Goal: Information Seeking & Learning: Check status

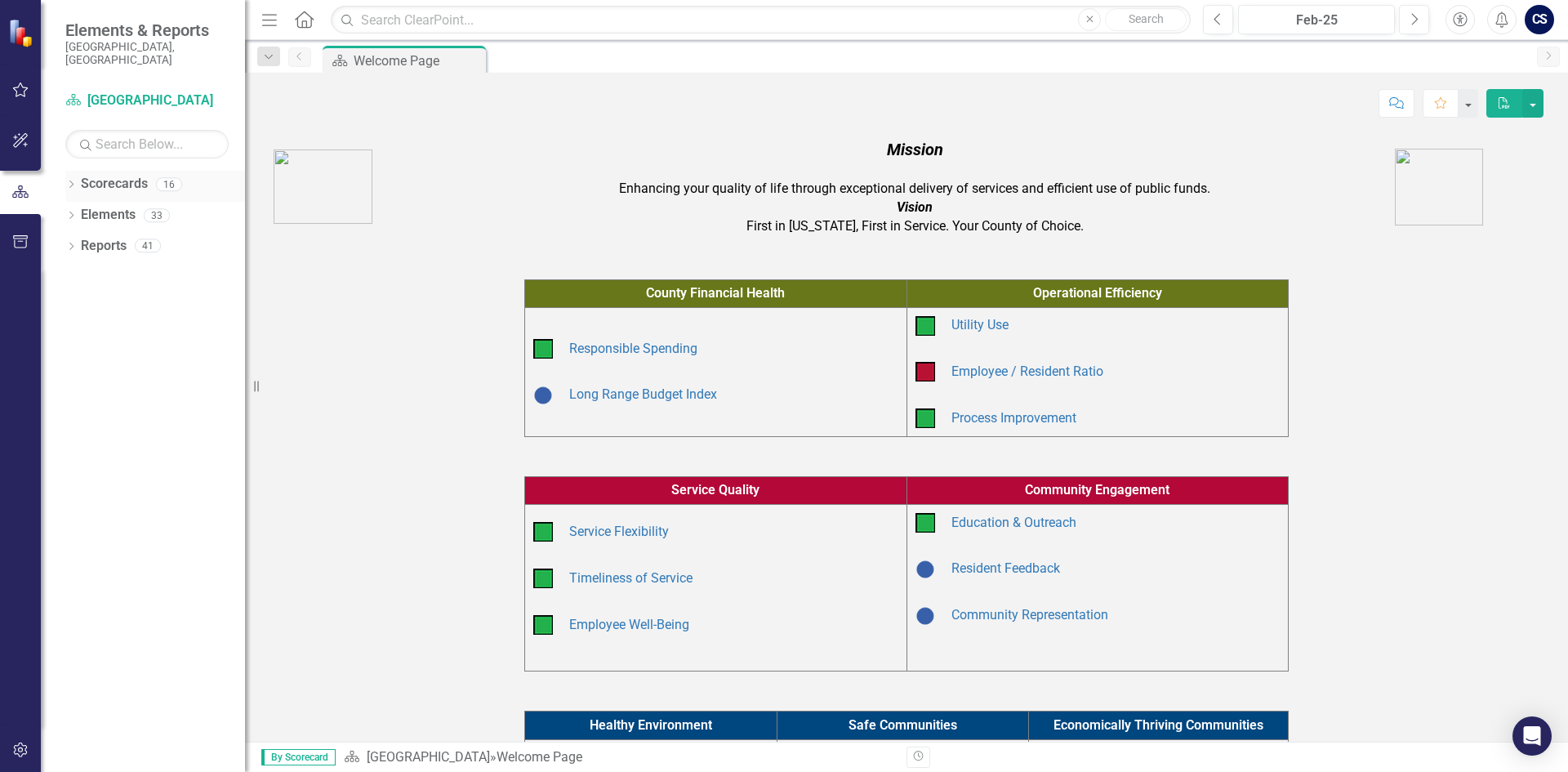
click at [74, 182] on icon "Dropdown" at bounding box center [71, 186] width 12 height 9
click at [80, 240] on icon "Dropdown" at bounding box center [80, 245] width 13 height 10
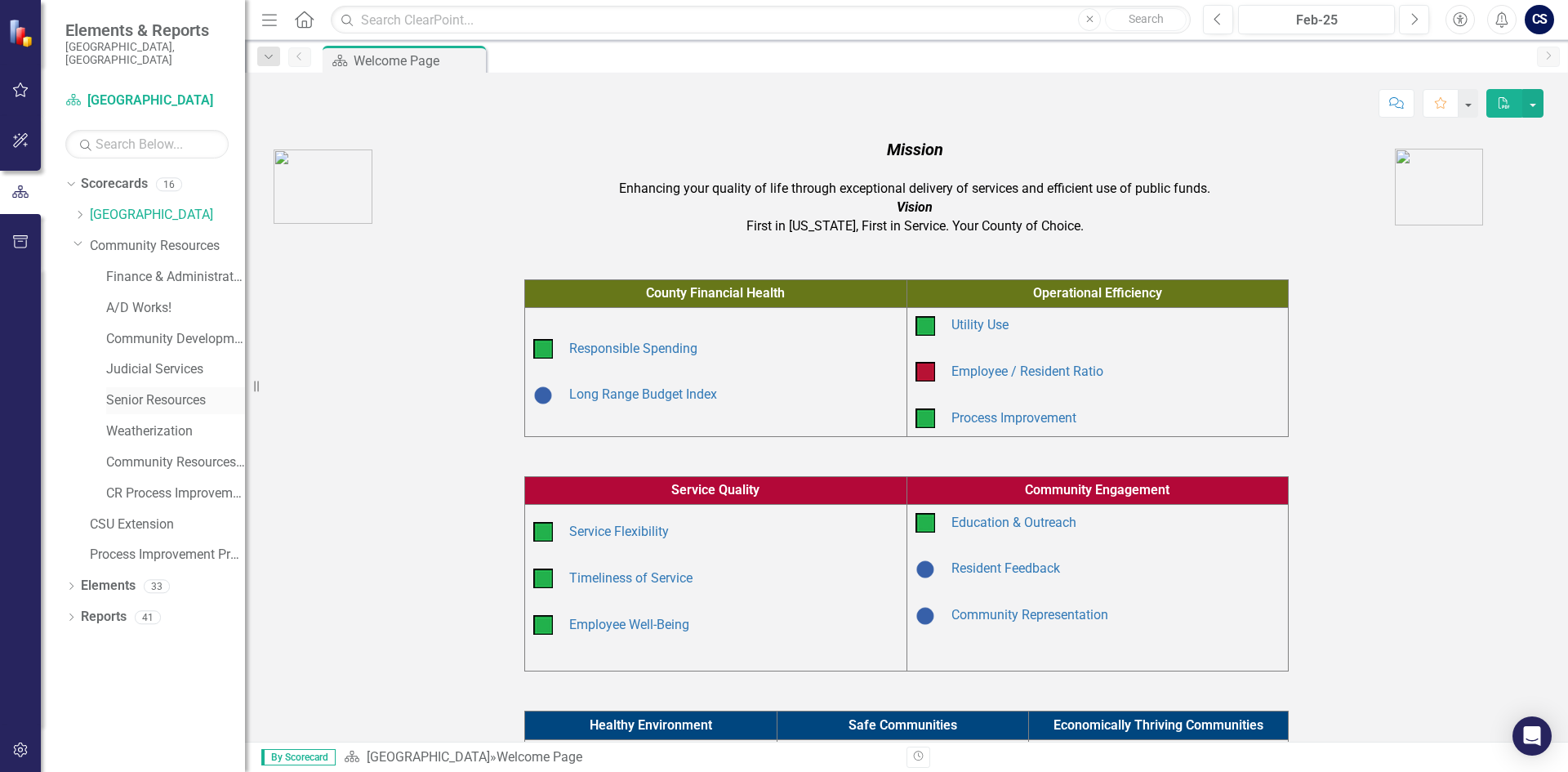
click at [148, 391] on link "Senior Resources" at bounding box center [175, 400] width 139 height 19
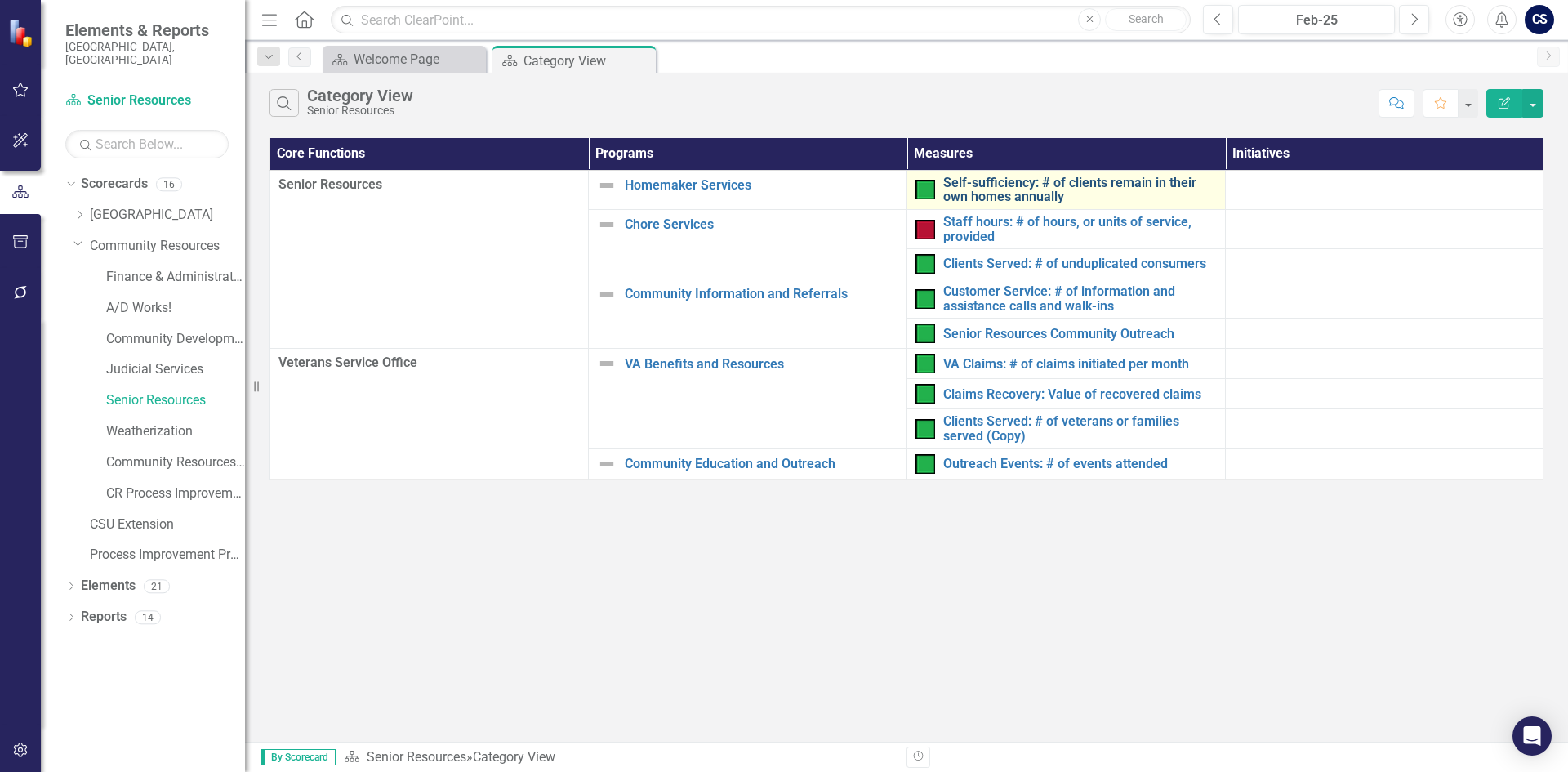
click at [990, 189] on link "Self-sufficiency: # of clients remain in their own homes annually" at bounding box center [1080, 190] width 274 height 29
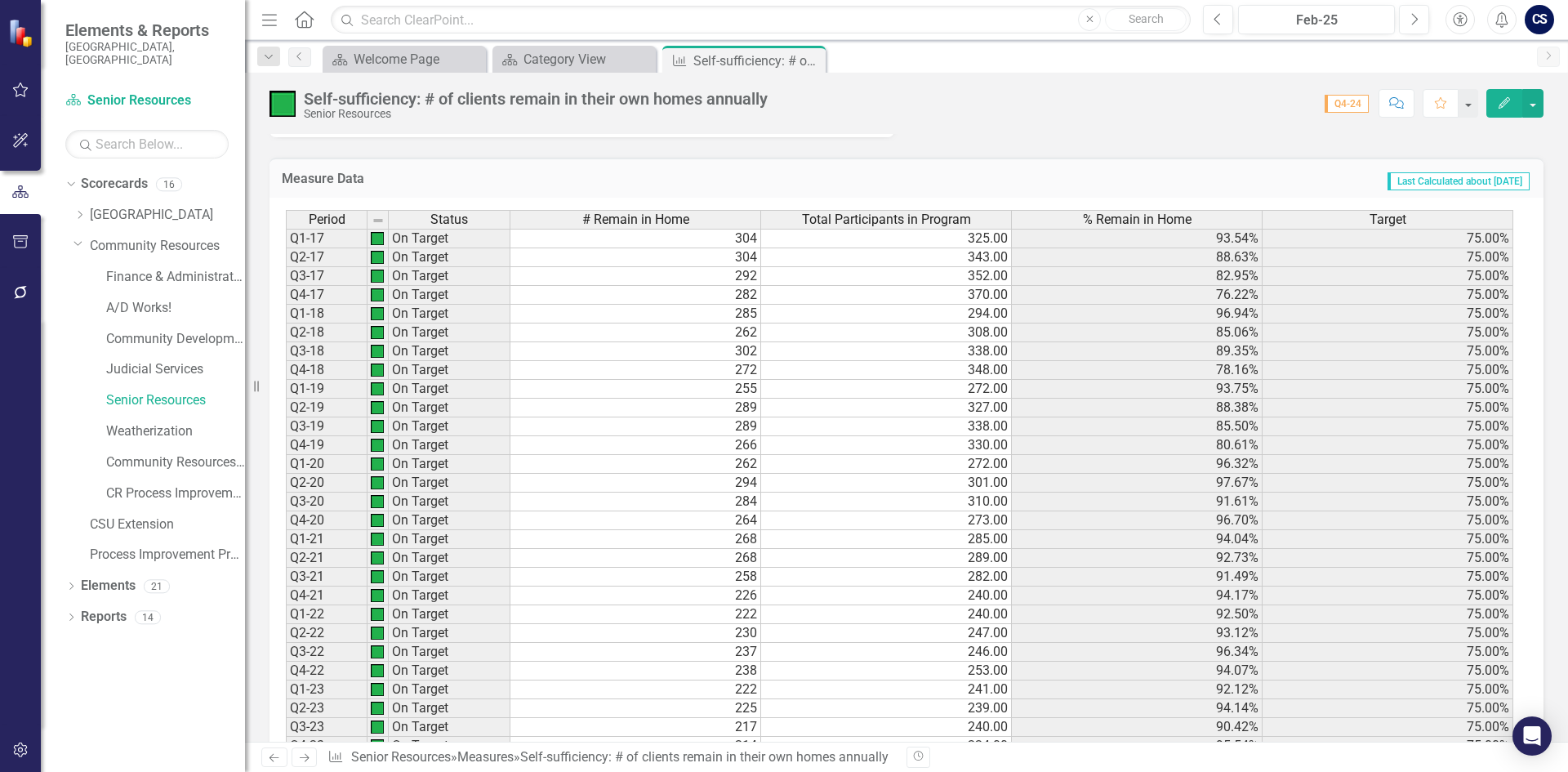
scroll to position [1200, 0]
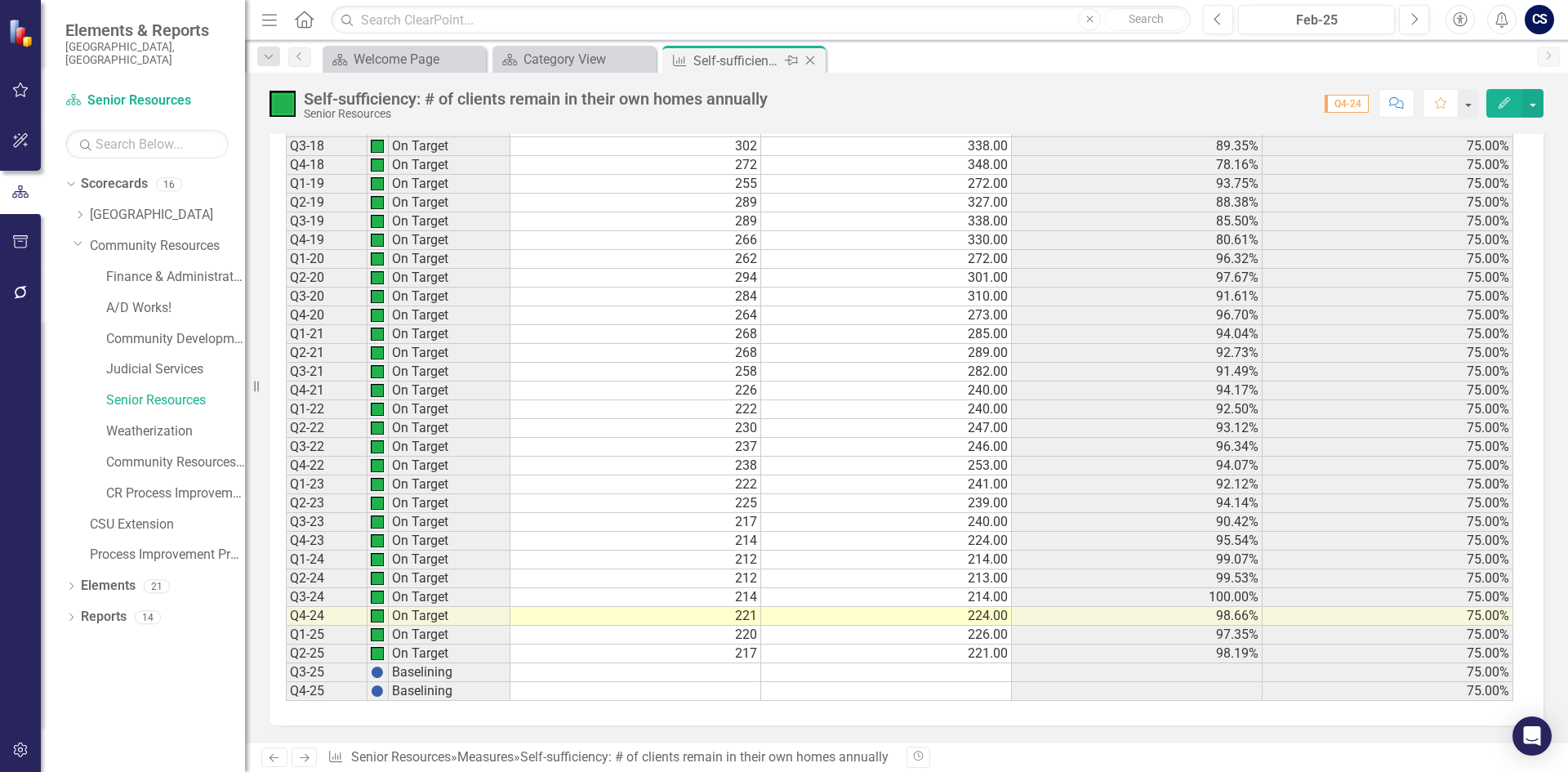
click at [809, 63] on icon "Close" at bounding box center [810, 61] width 16 height 13
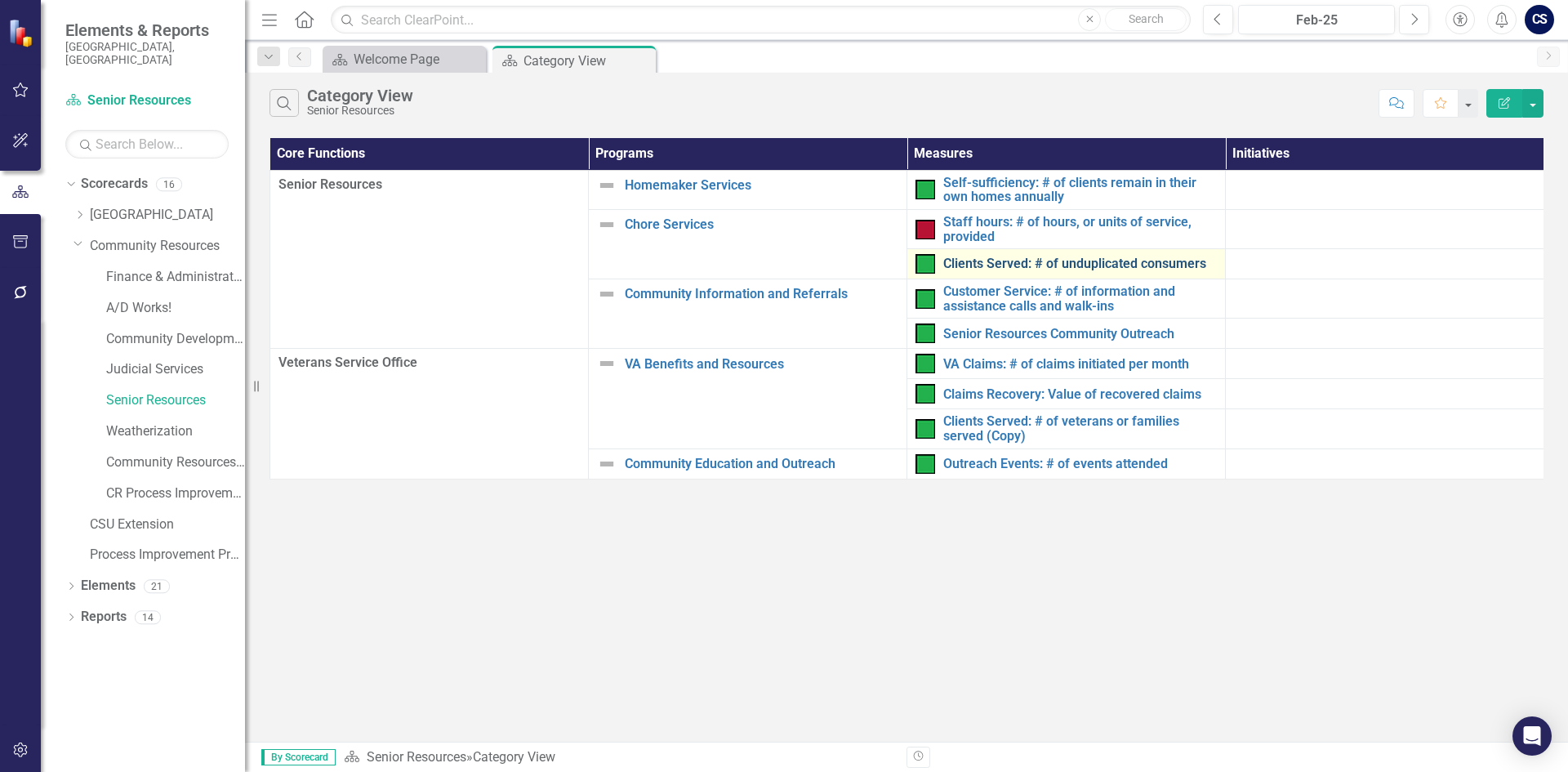
click at [1006, 265] on link "Clients Served: # of unduplicated consumers" at bounding box center [1080, 264] width 274 height 14
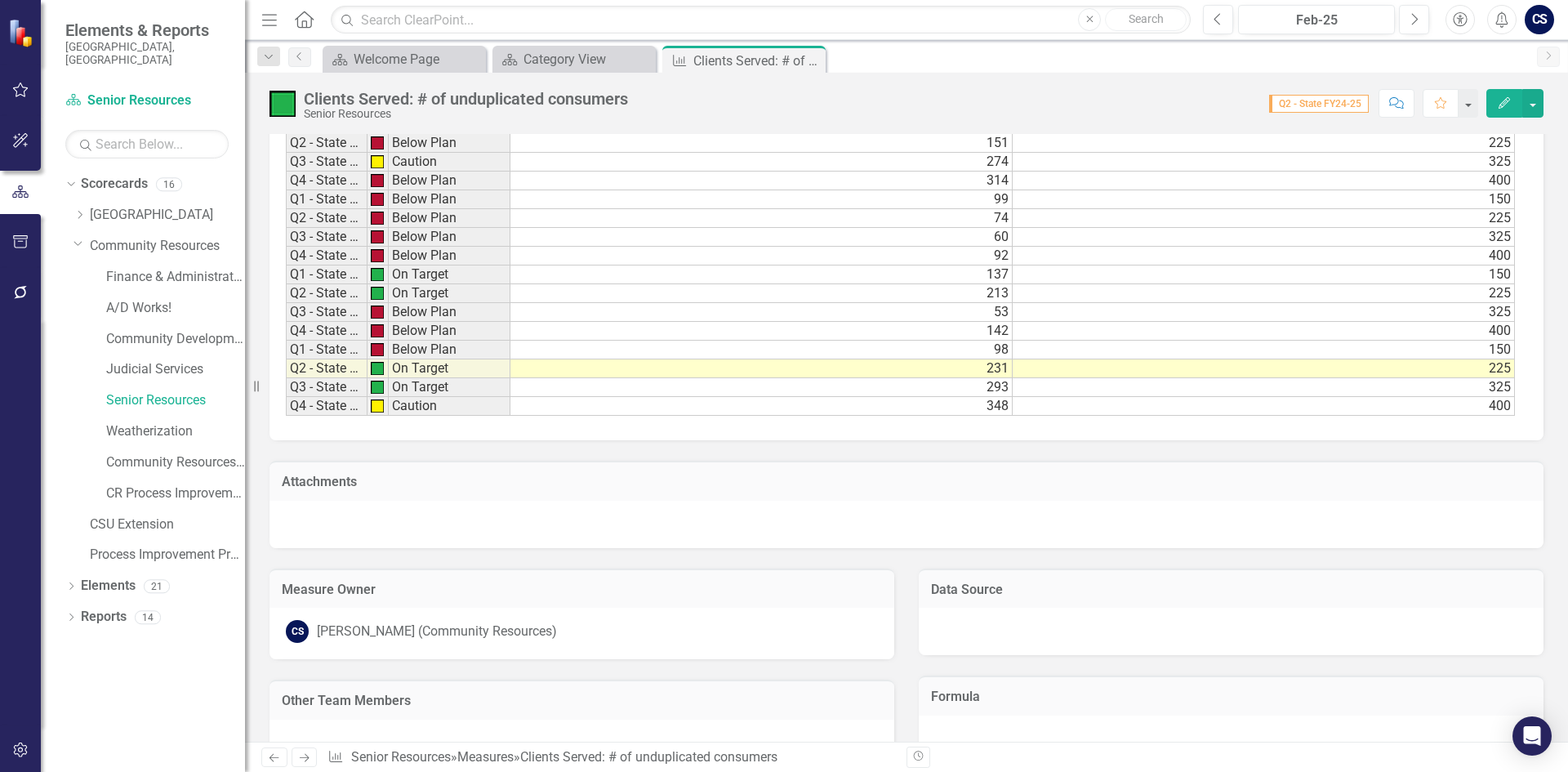
scroll to position [1551, 0]
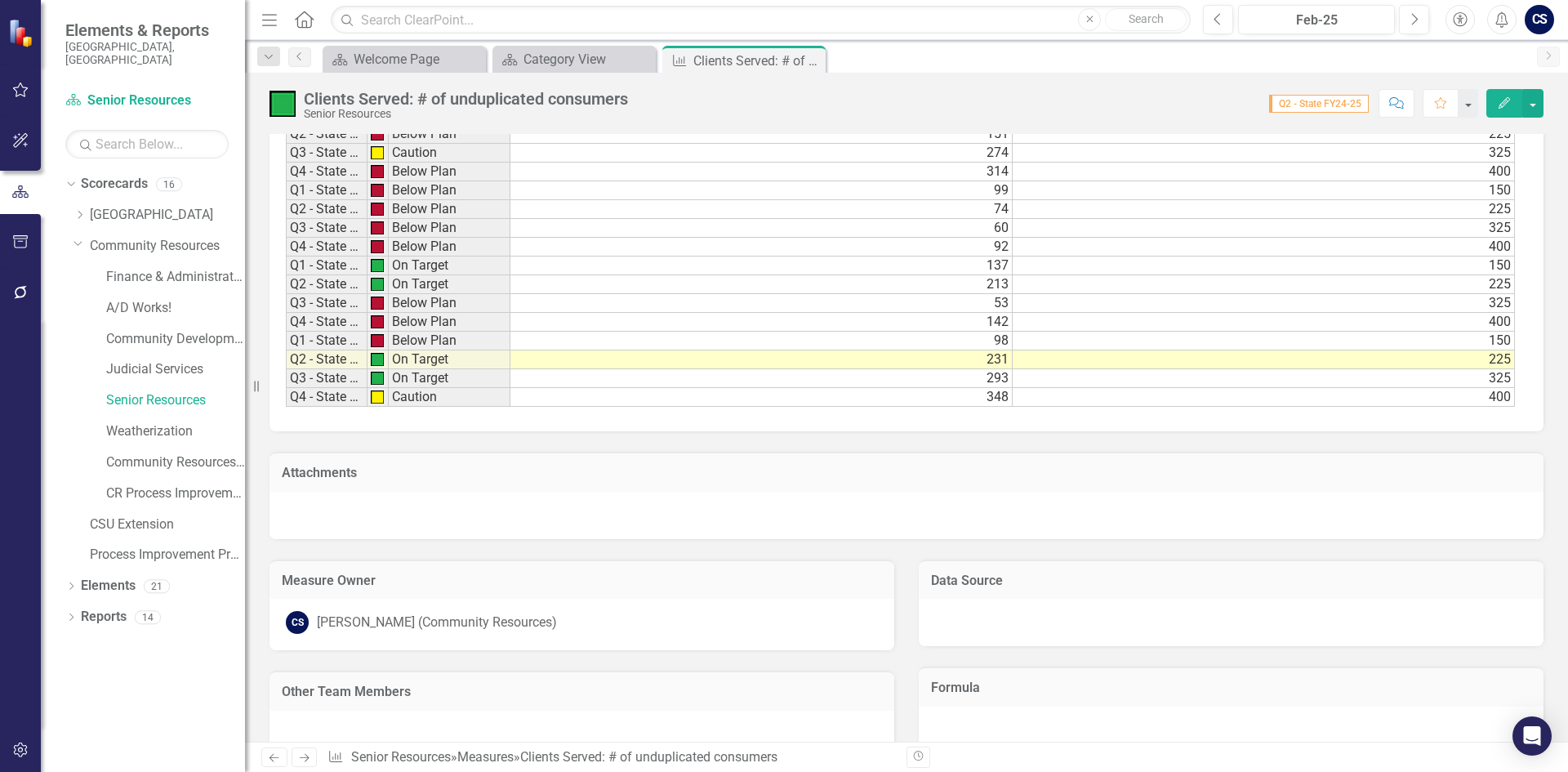
click at [532, 401] on td "348" at bounding box center [762, 397] width 503 height 19
click at [0, 0] on icon "Close" at bounding box center [0, 0] width 0 height 0
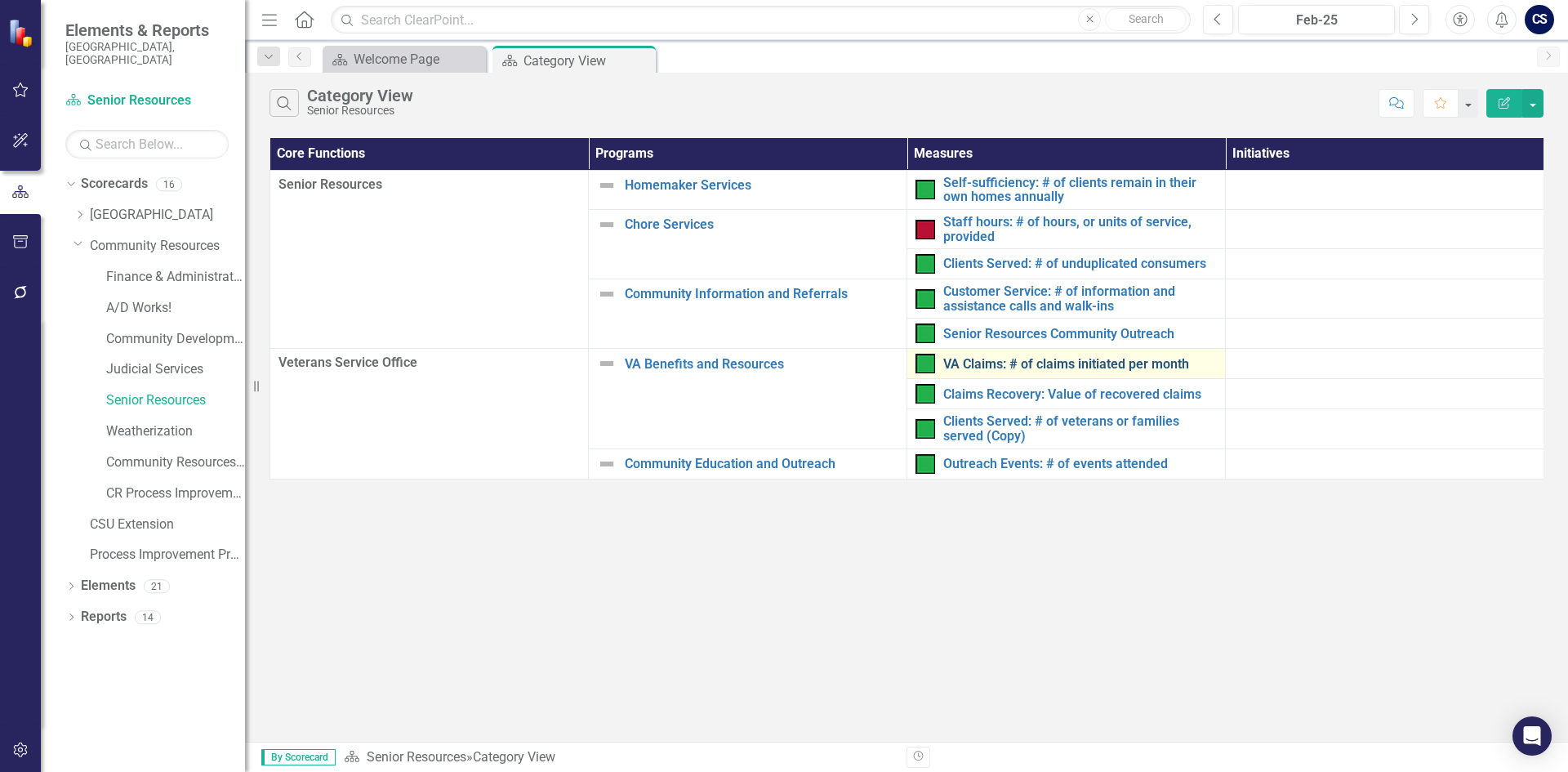
click at [984, 367] on link "VA Claims: # of claims initiated per month" at bounding box center [1080, 364] width 274 height 14
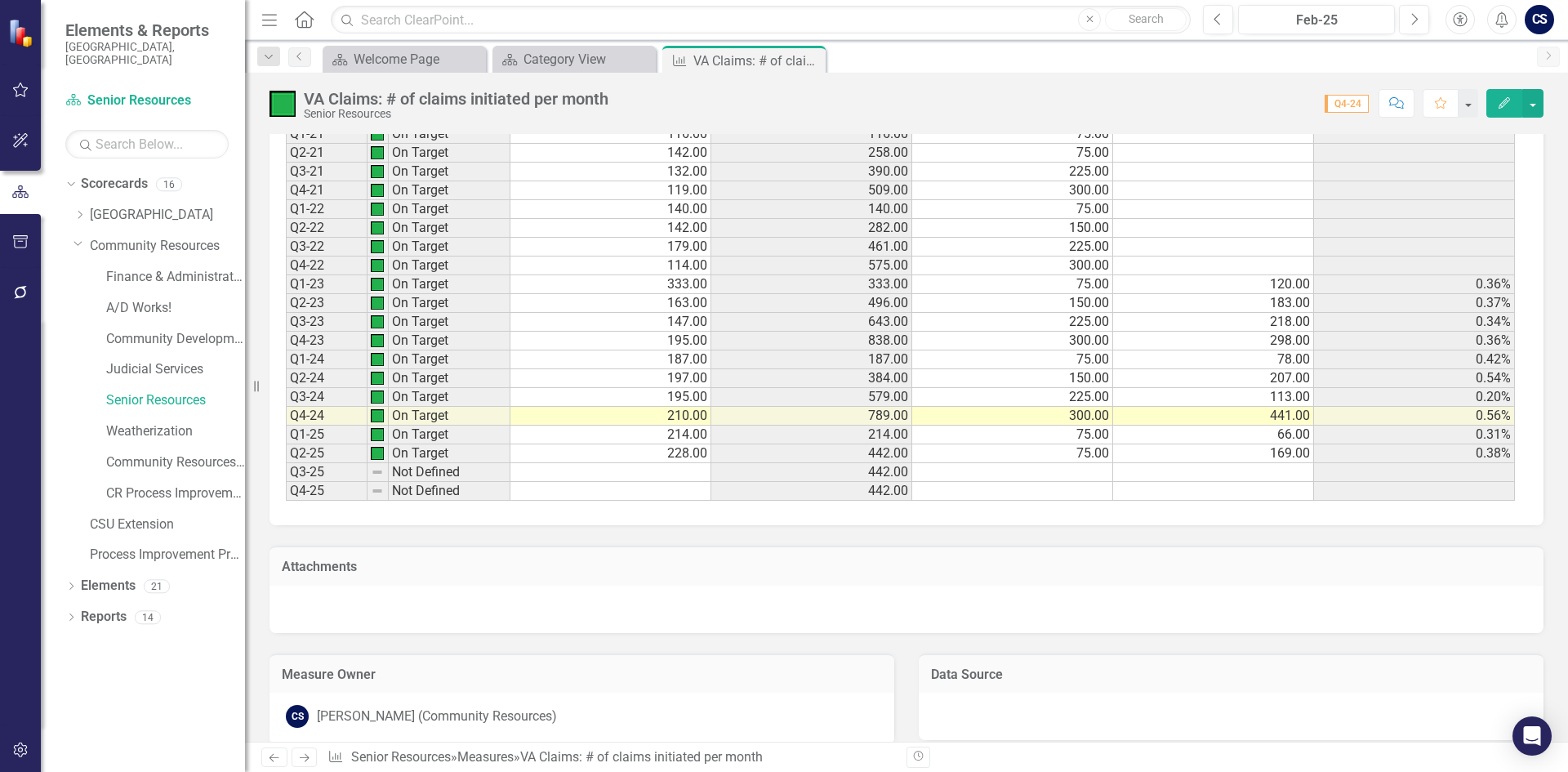
scroll to position [1470, 0]
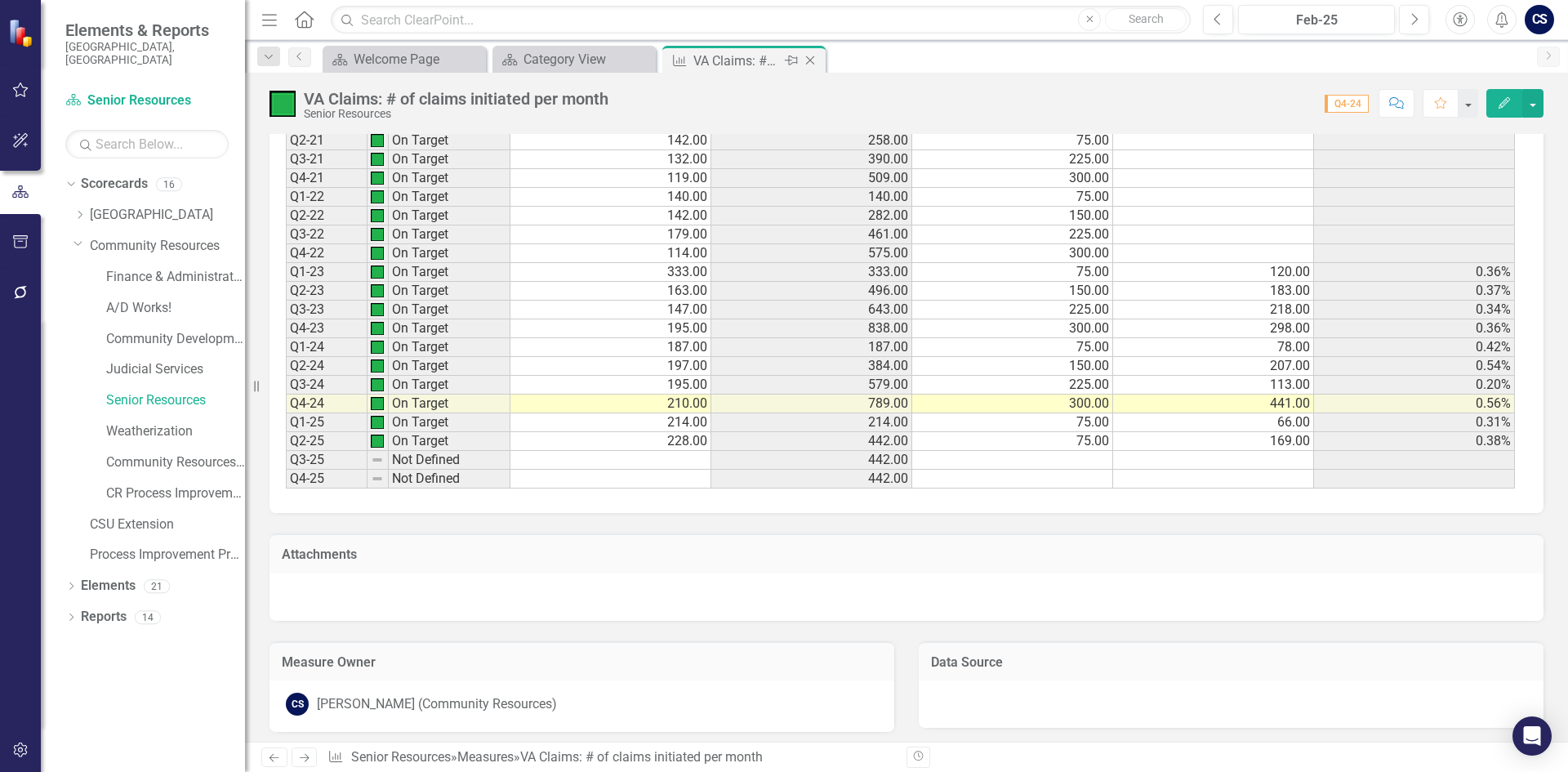
click at [811, 62] on icon "Close" at bounding box center [810, 61] width 16 height 13
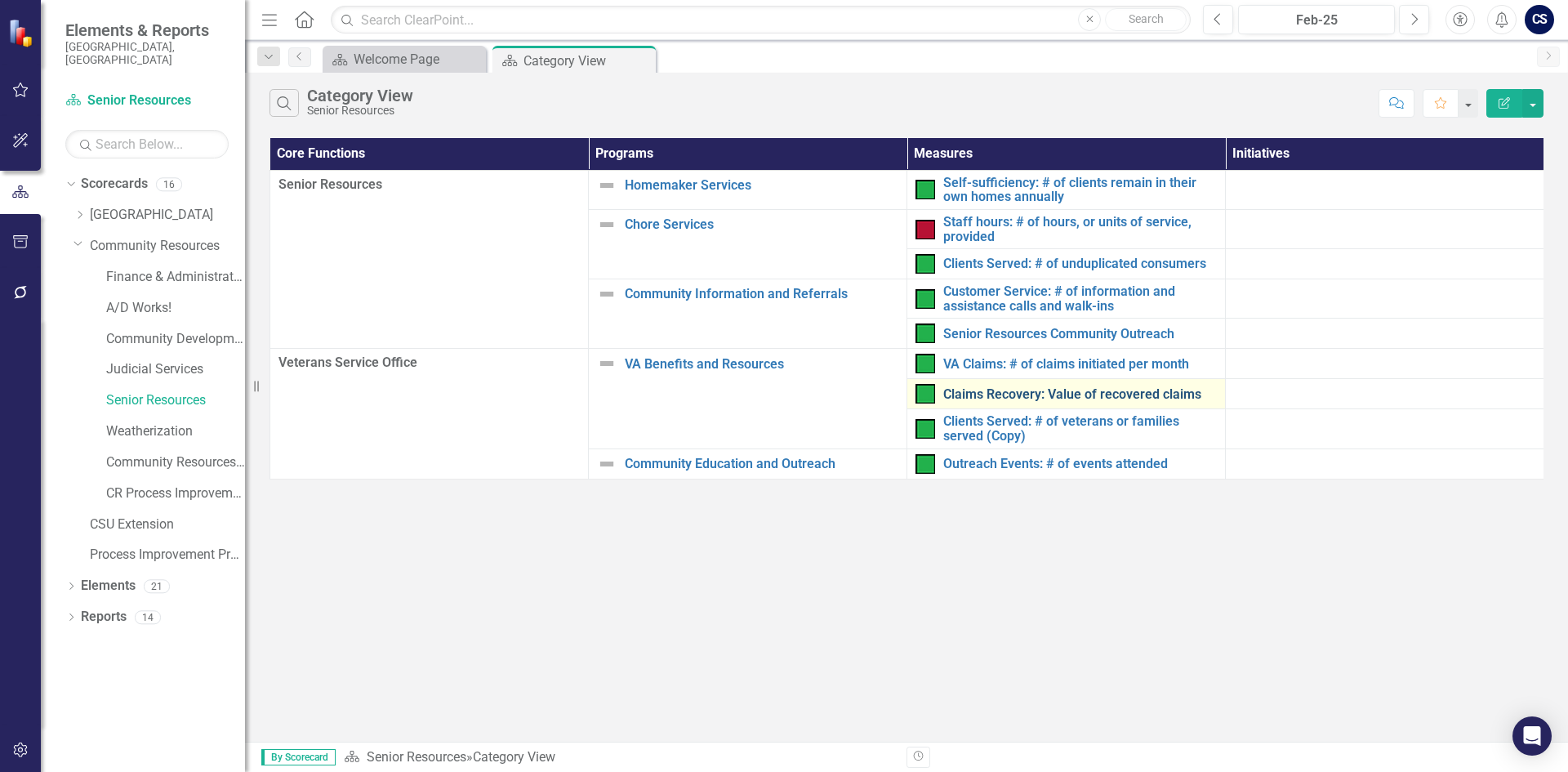
click at [1009, 392] on link "Claims Recovery: Value of recovered claims" at bounding box center [1080, 394] width 274 height 14
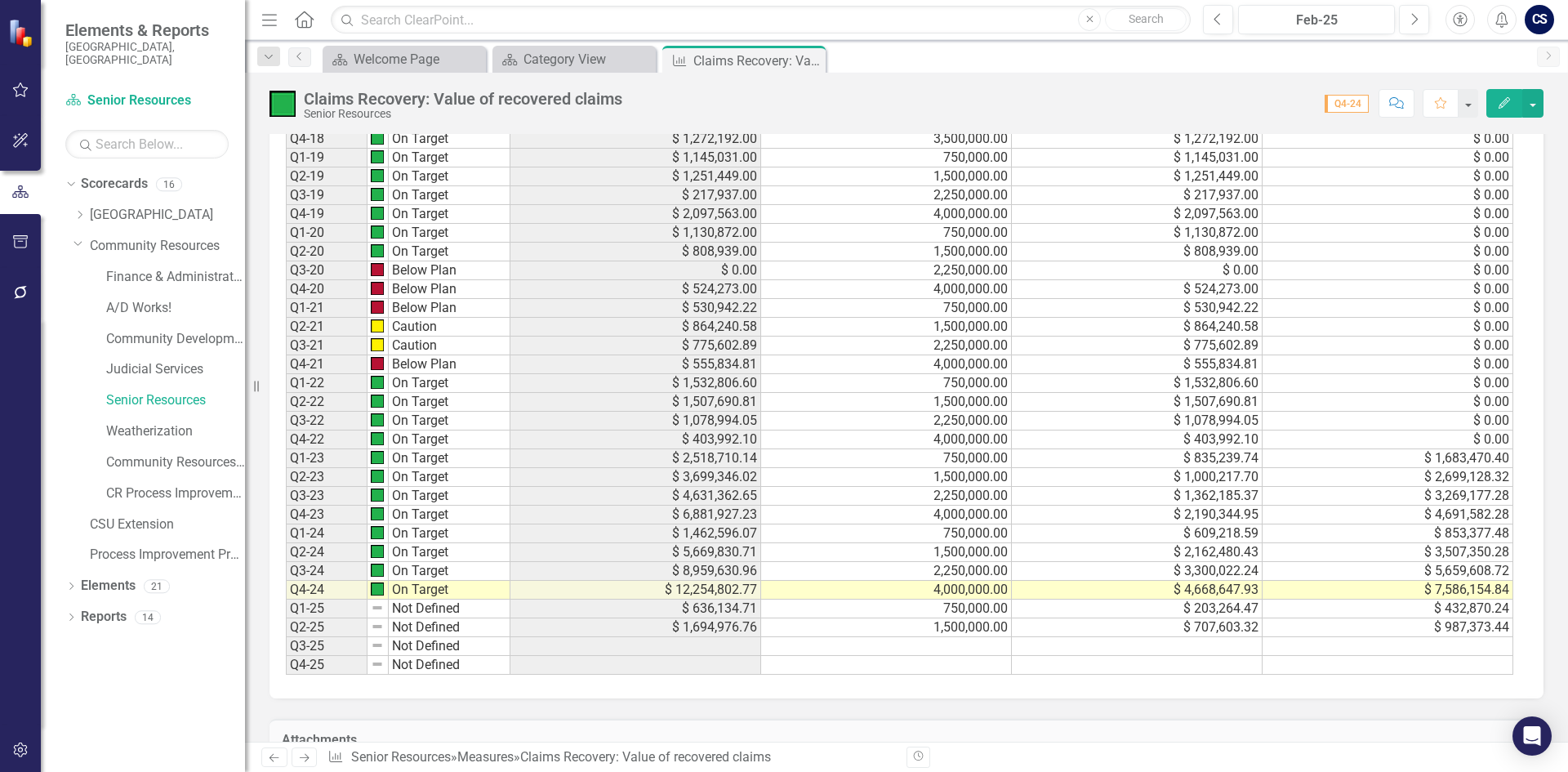
scroll to position [1306, 0]
